Goal: Check status: Check status

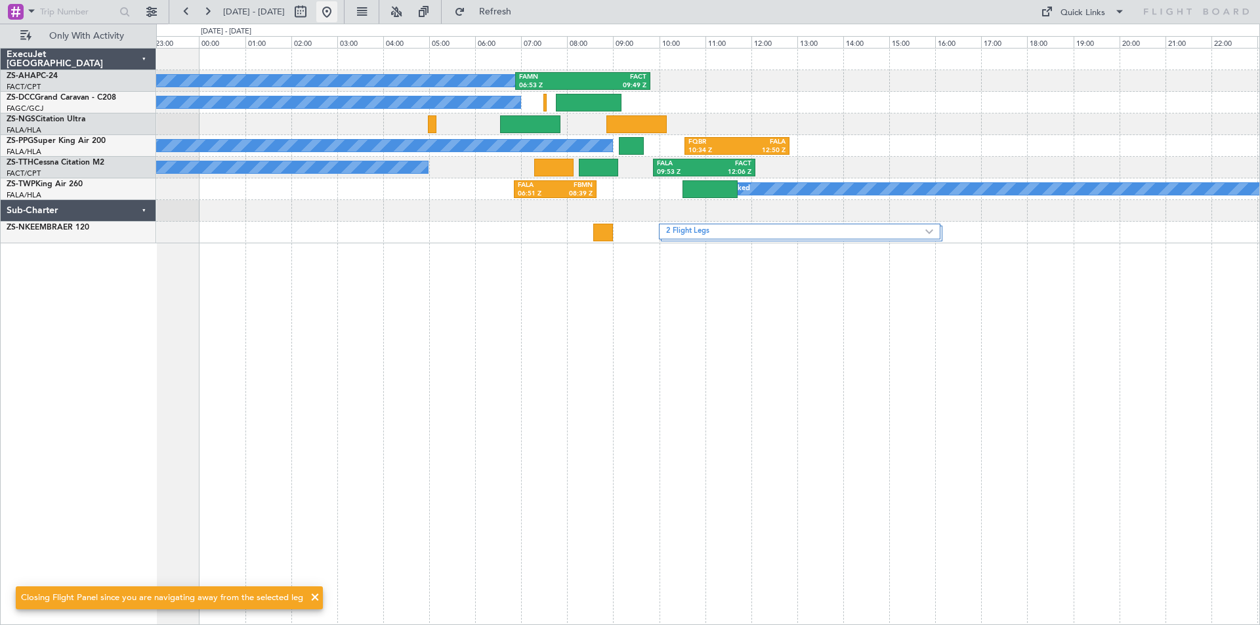
click at [337, 9] on button at bounding box center [326, 11] width 21 height 21
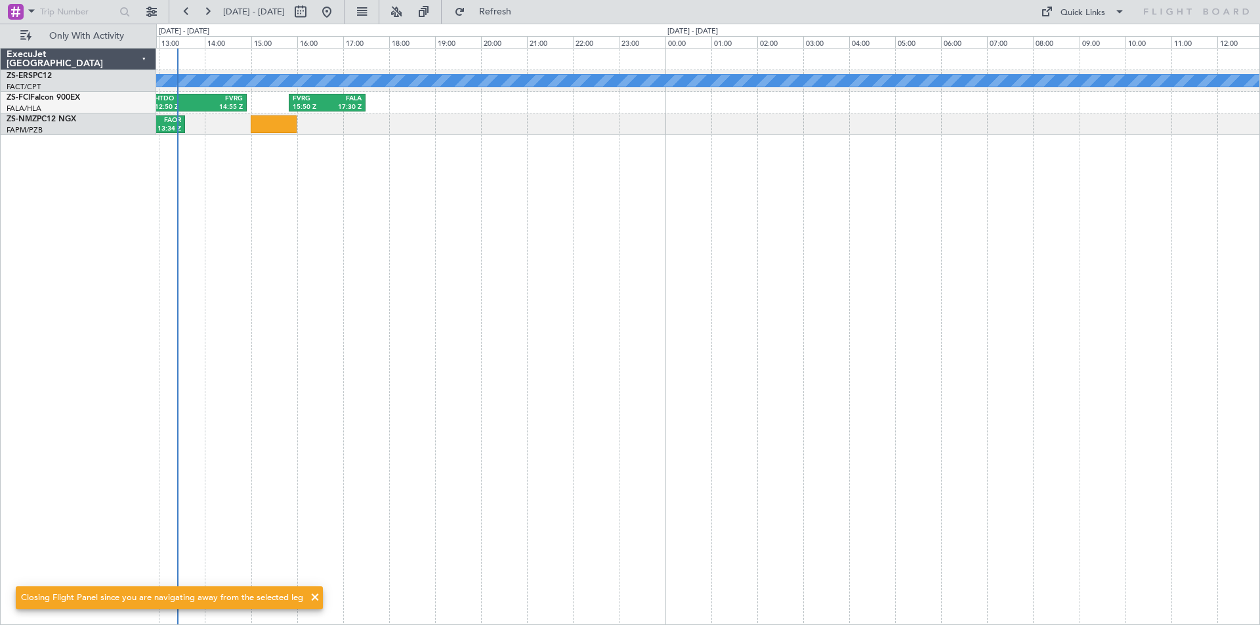
click at [404, 258] on div "A/C Booked A/C Booked FVRG 15:50 Z FALA 17:30 Z HTDO 12:50 Z FVRG 14:55 Z A/C B…" at bounding box center [708, 337] width 1104 height 578
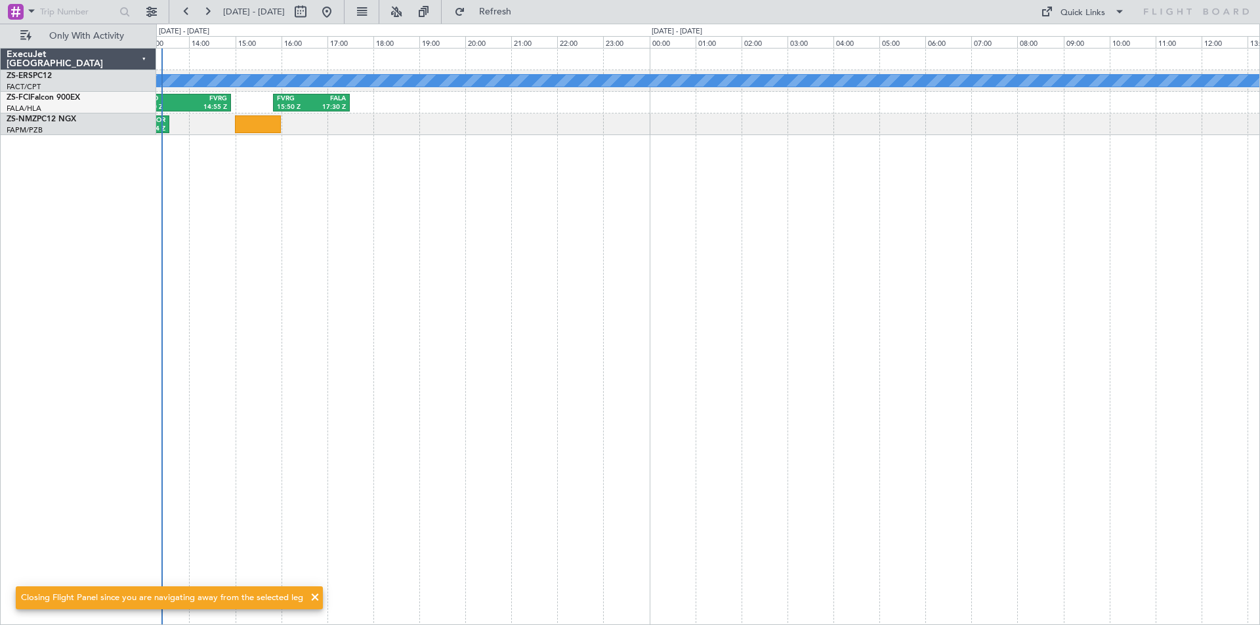
click at [518, 253] on div "A/C Booked A/C Booked FVRG 15:50 Z FALA 17:30 Z HTDO 12:50 Z FVRG 14:55 Z A/C B…" at bounding box center [708, 337] width 1104 height 578
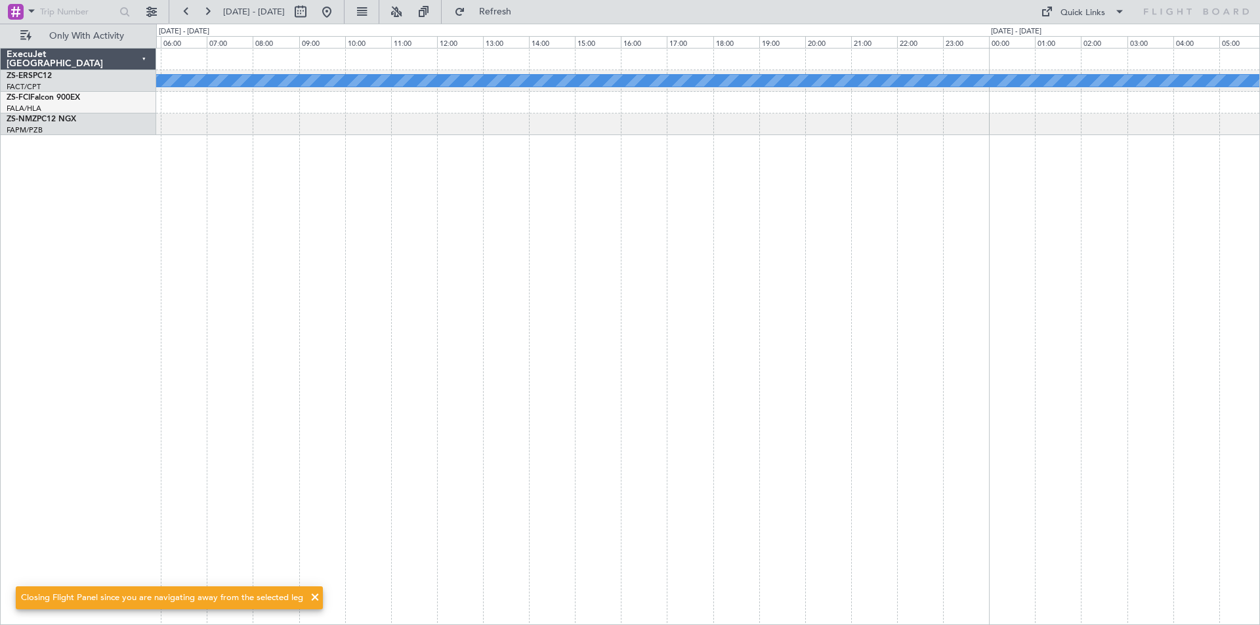
click at [371, 258] on div "A/C Booked" at bounding box center [708, 337] width 1104 height 578
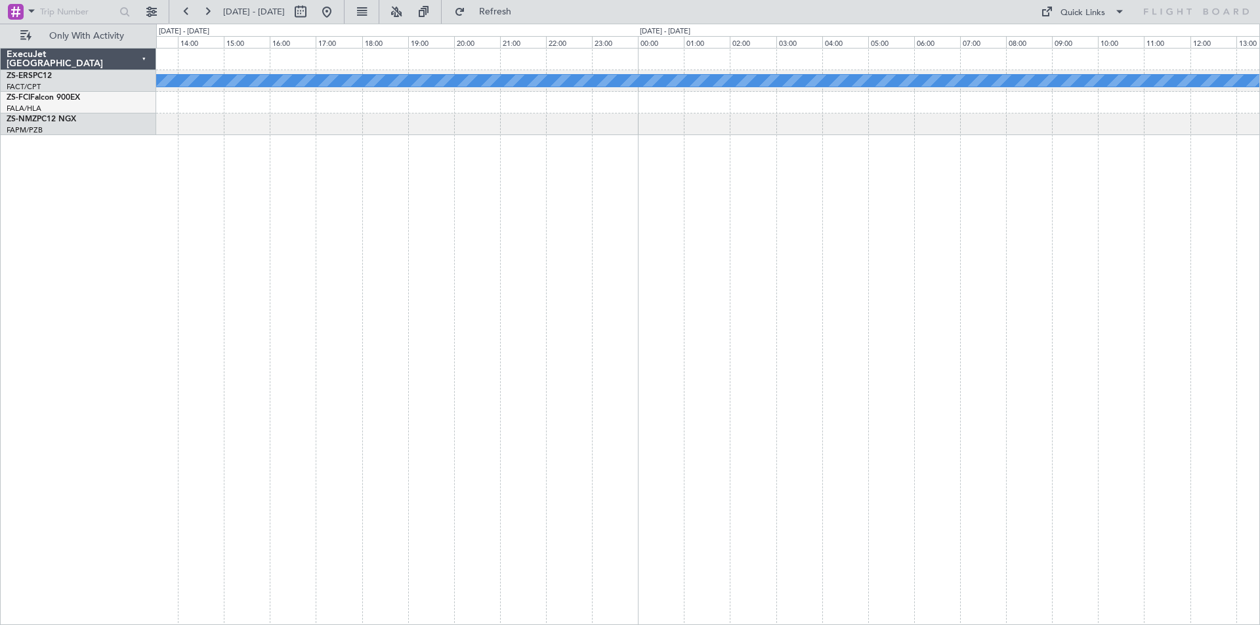
click at [499, 262] on div "A/C Booked" at bounding box center [708, 337] width 1104 height 578
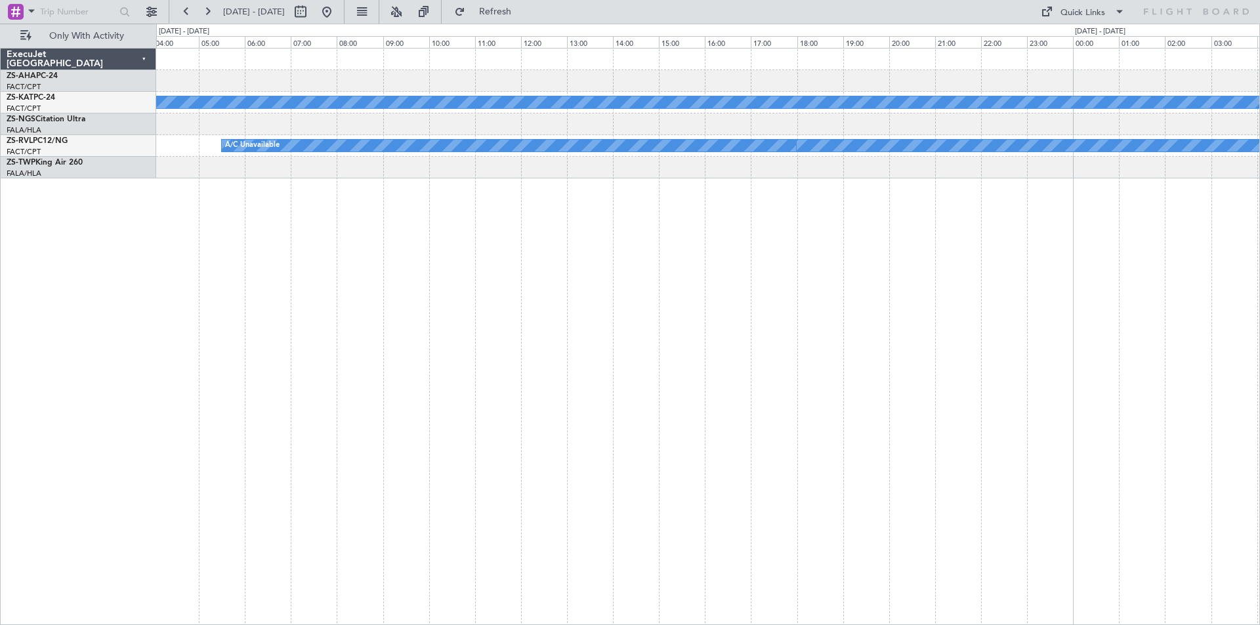
click at [1118, 167] on div at bounding box center [707, 168] width 1103 height 22
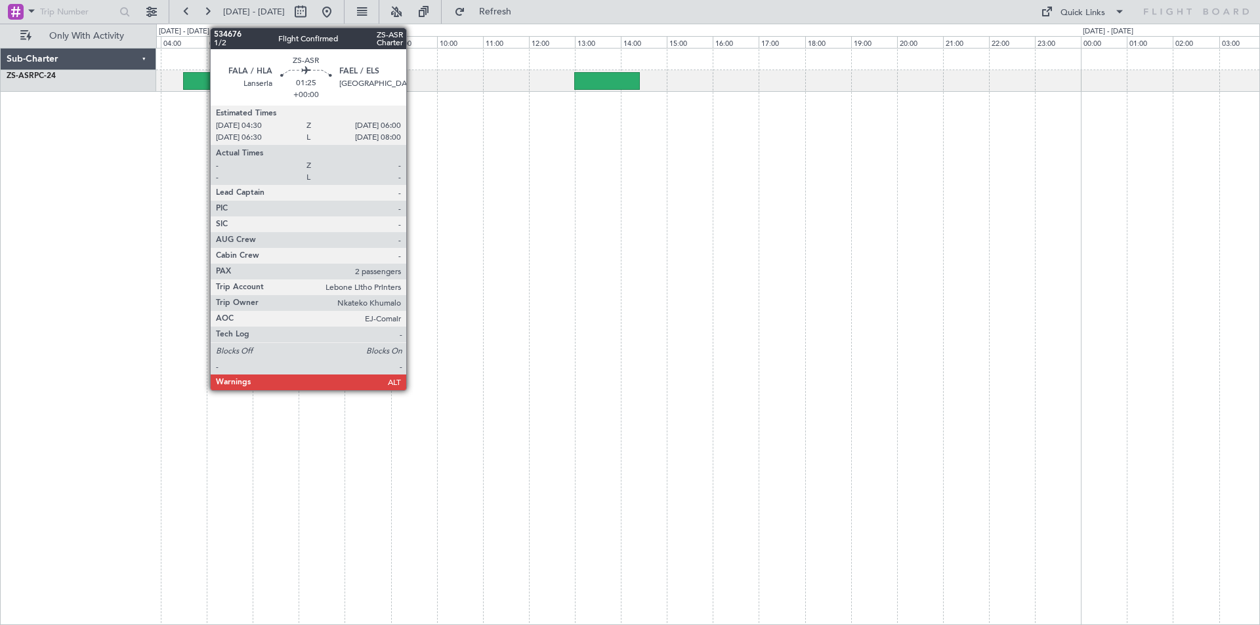
click at [203, 86] on div at bounding box center [218, 81] width 70 height 18
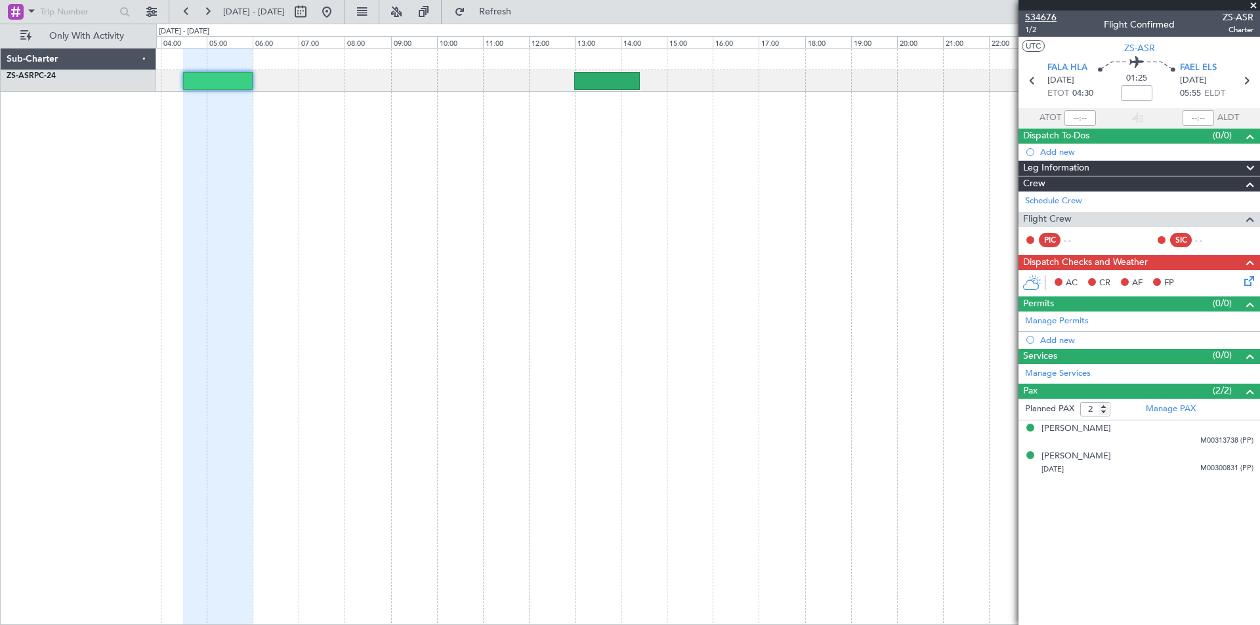
click at [1034, 14] on span "534676" at bounding box center [1041, 18] width 32 height 14
click at [1254, 5] on span at bounding box center [1253, 6] width 13 height 12
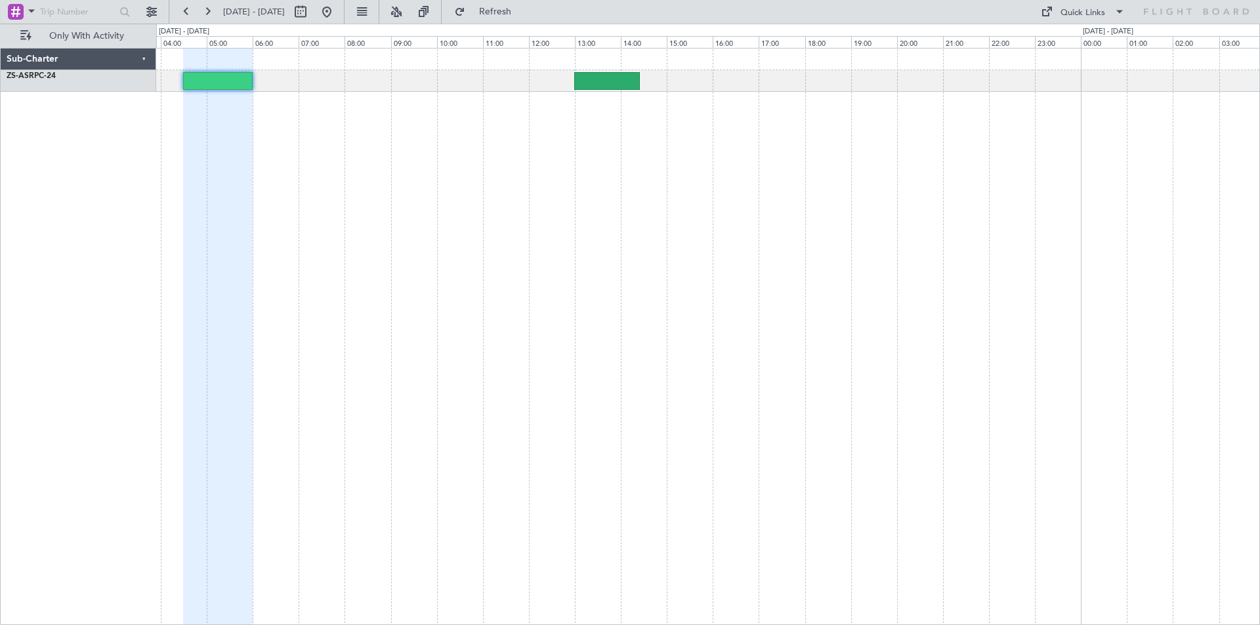
type input "0"
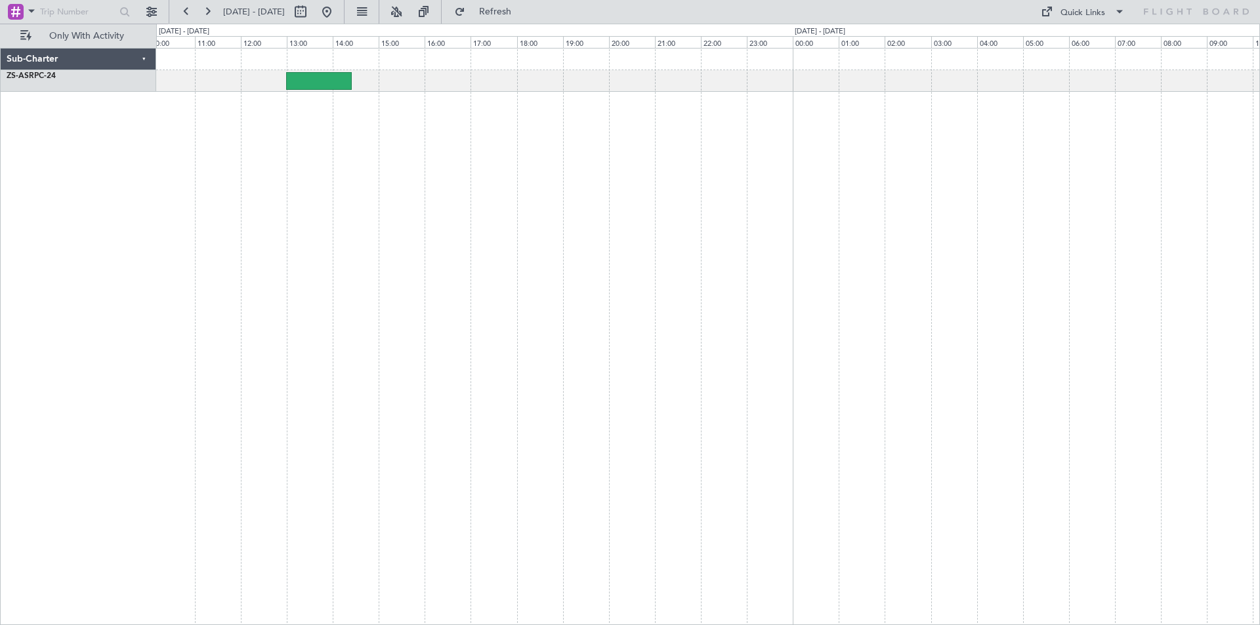
click at [332, 384] on div at bounding box center [708, 337] width 1104 height 578
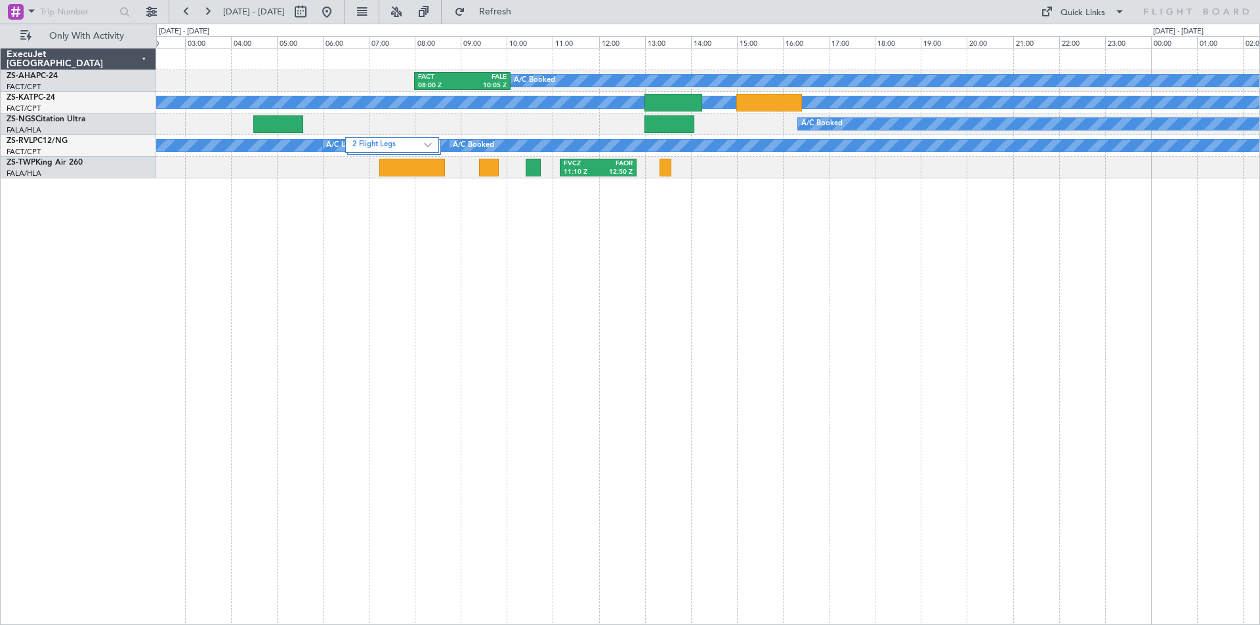
click at [570, 320] on div "A/C Booked FACT 08:00 Z FALE 10:05 Z A/C Unavailable A/C Booked 2 Flight Legs A…" at bounding box center [708, 337] width 1104 height 578
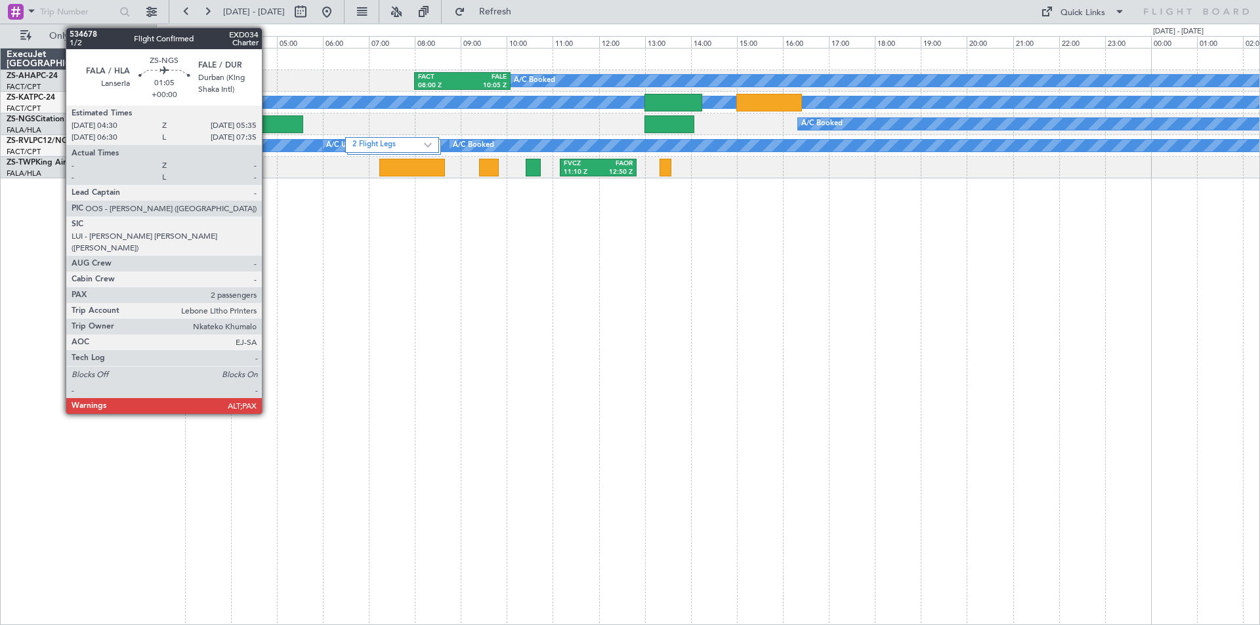
click at [268, 126] on div at bounding box center [278, 125] width 50 height 18
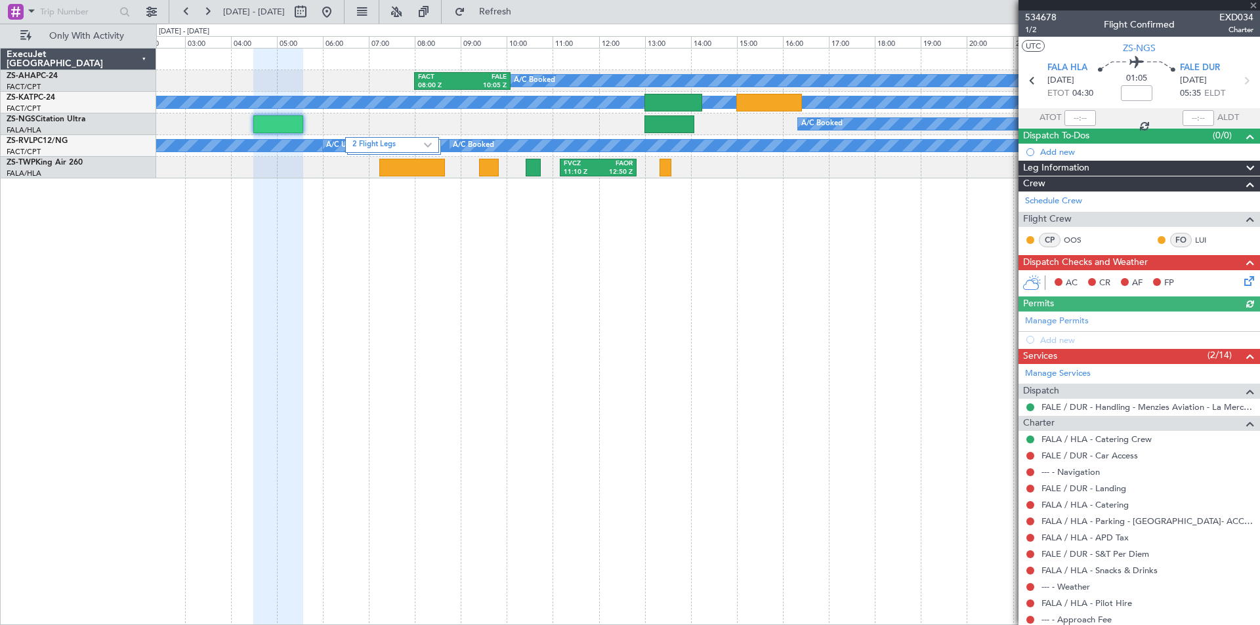
drag, startPoint x: 1042, startPoint y: 16, endPoint x: 1038, endPoint y: 24, distance: 8.8
click at [1041, 17] on span "534678" at bounding box center [1041, 18] width 32 height 14
